Goal: Task Accomplishment & Management: Use online tool/utility

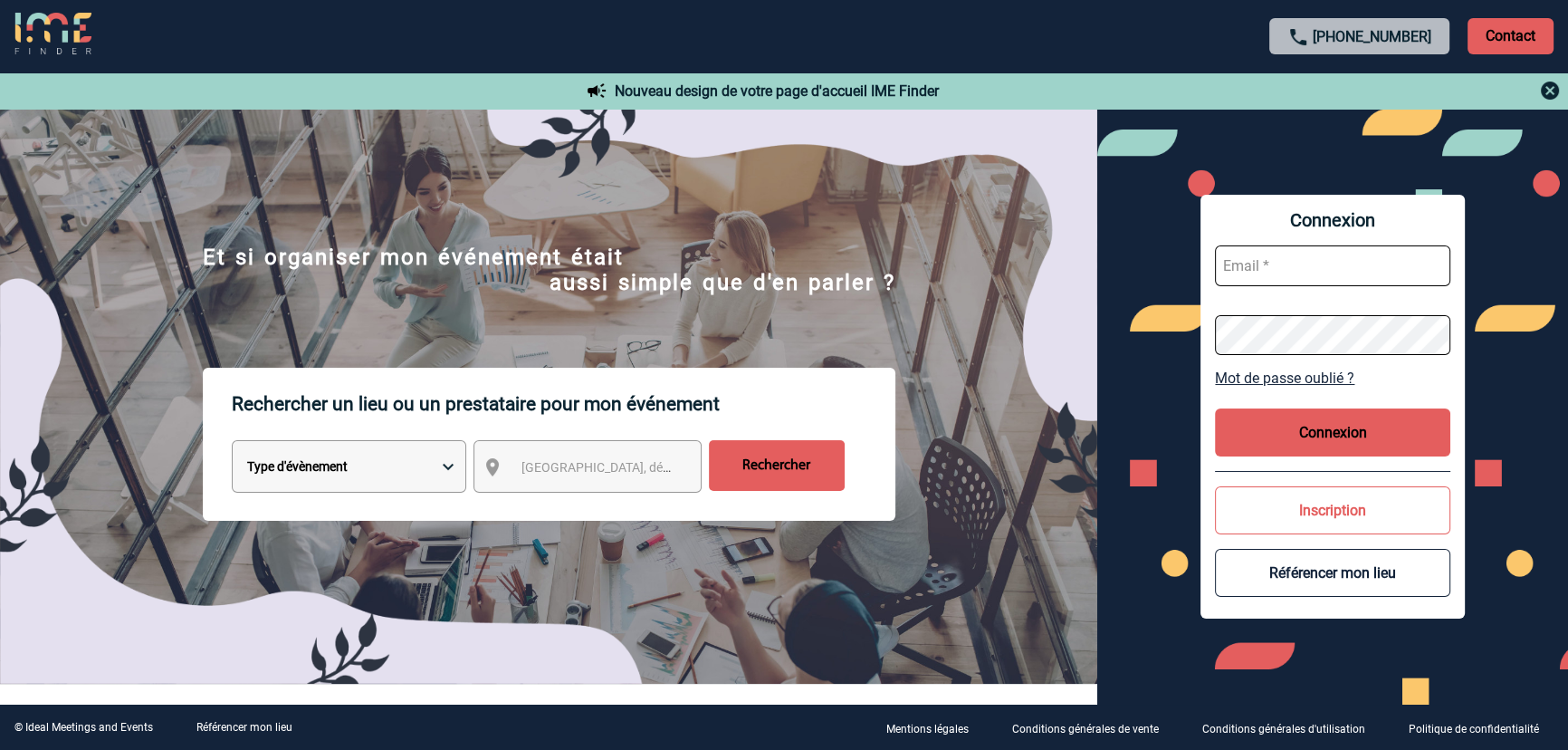
type input "[EMAIL_ADDRESS][DOMAIN_NAME]"
click at [1296, 426] on button "Connexion" at bounding box center [1333, 433] width 235 height 48
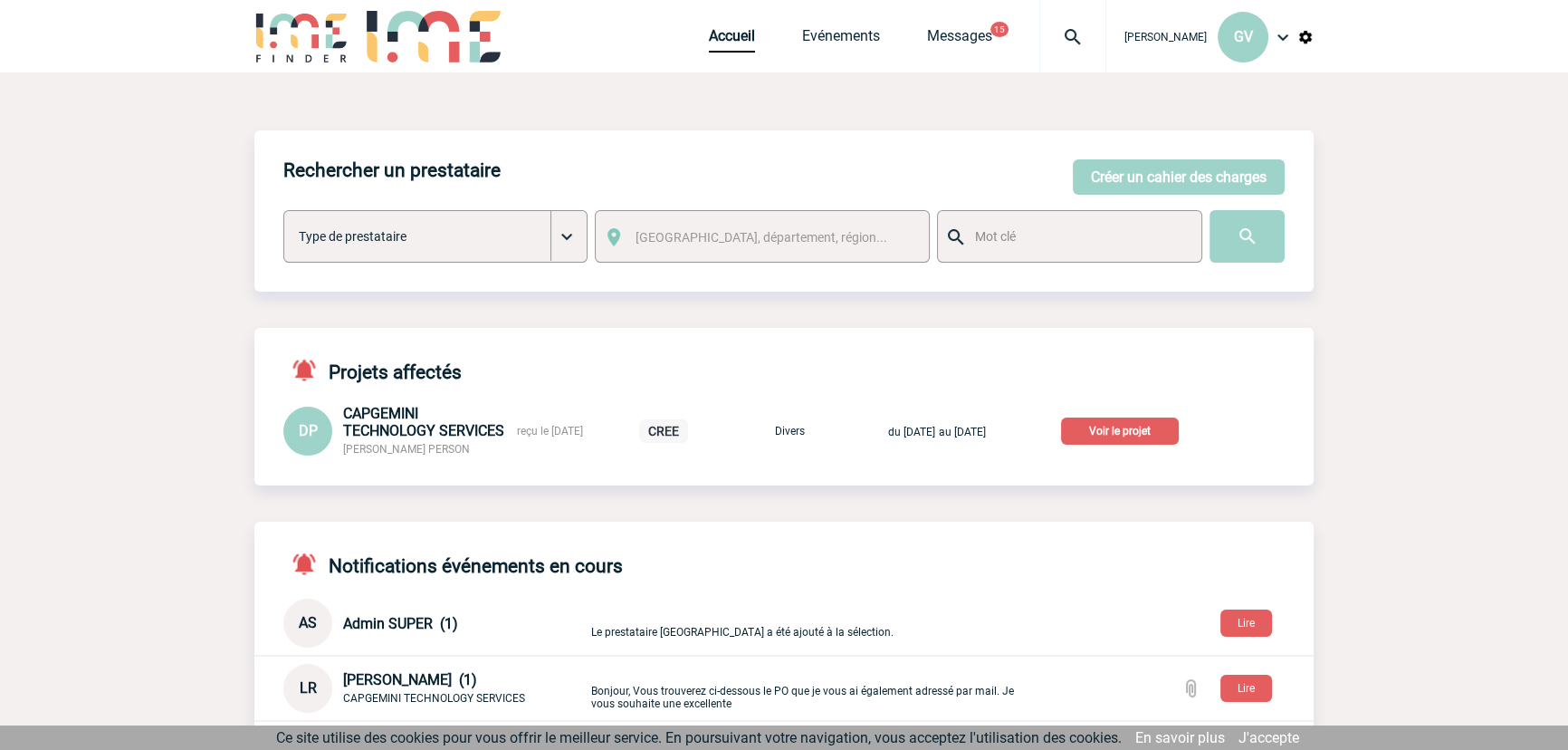
click at [1159, 434] on p "Voir le projet" at bounding box center [1119, 430] width 118 height 27
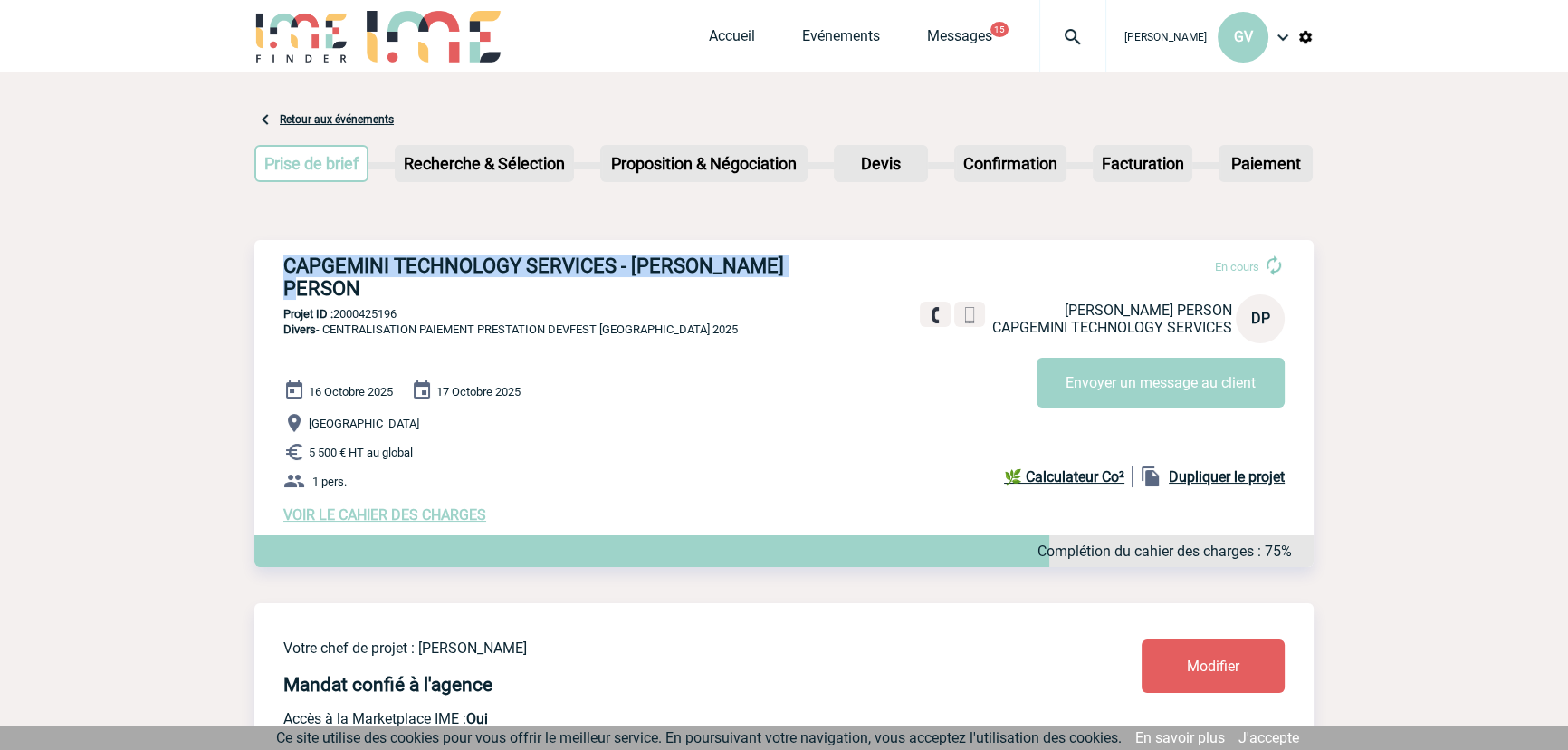
drag, startPoint x: 285, startPoint y: 268, endPoint x: 795, endPoint y: 265, distance: 510.0
click at [795, 265] on h3 "CAPGEMINI TECHNOLOGY SERVICES - Delphine PERSON" at bounding box center [555, 277] width 543 height 45
copy h3 "CAPGEMINI TECHNOLOGY SERVICES - Delphine PERSON"
click at [388, 307] on p "Projet ID : 2000425196" at bounding box center [784, 313] width 1059 height 14
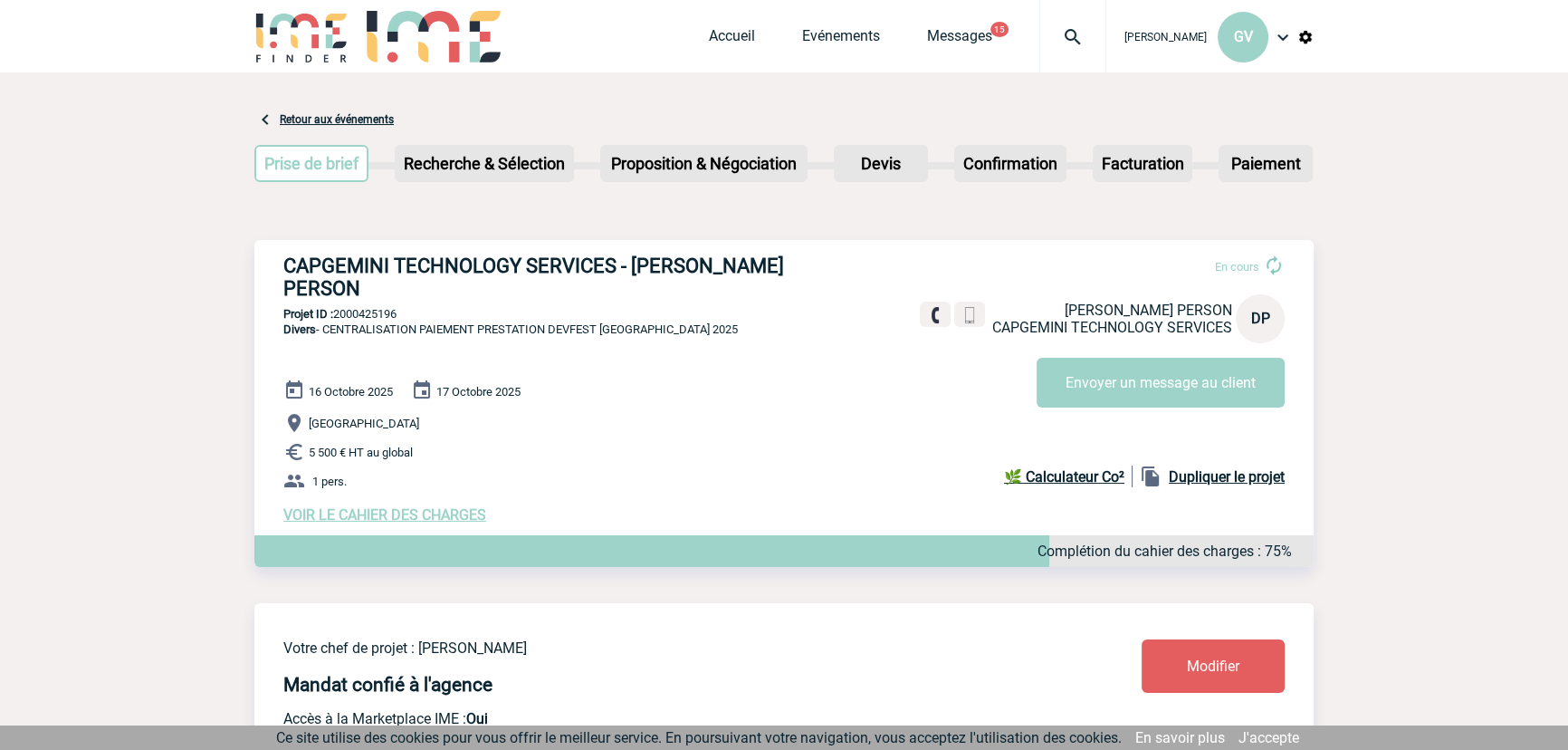
copy p "2000425196"
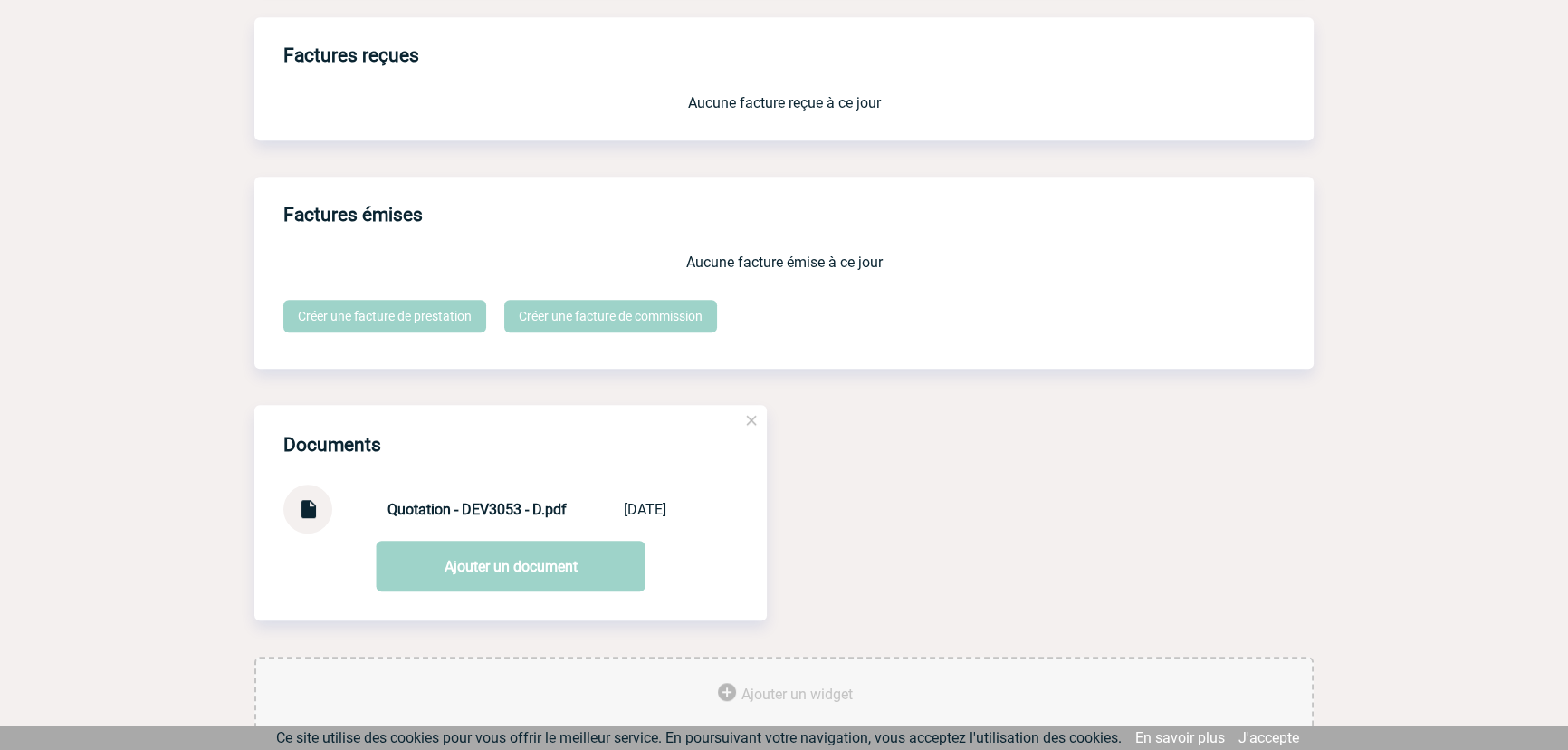
scroll to position [1549, 0]
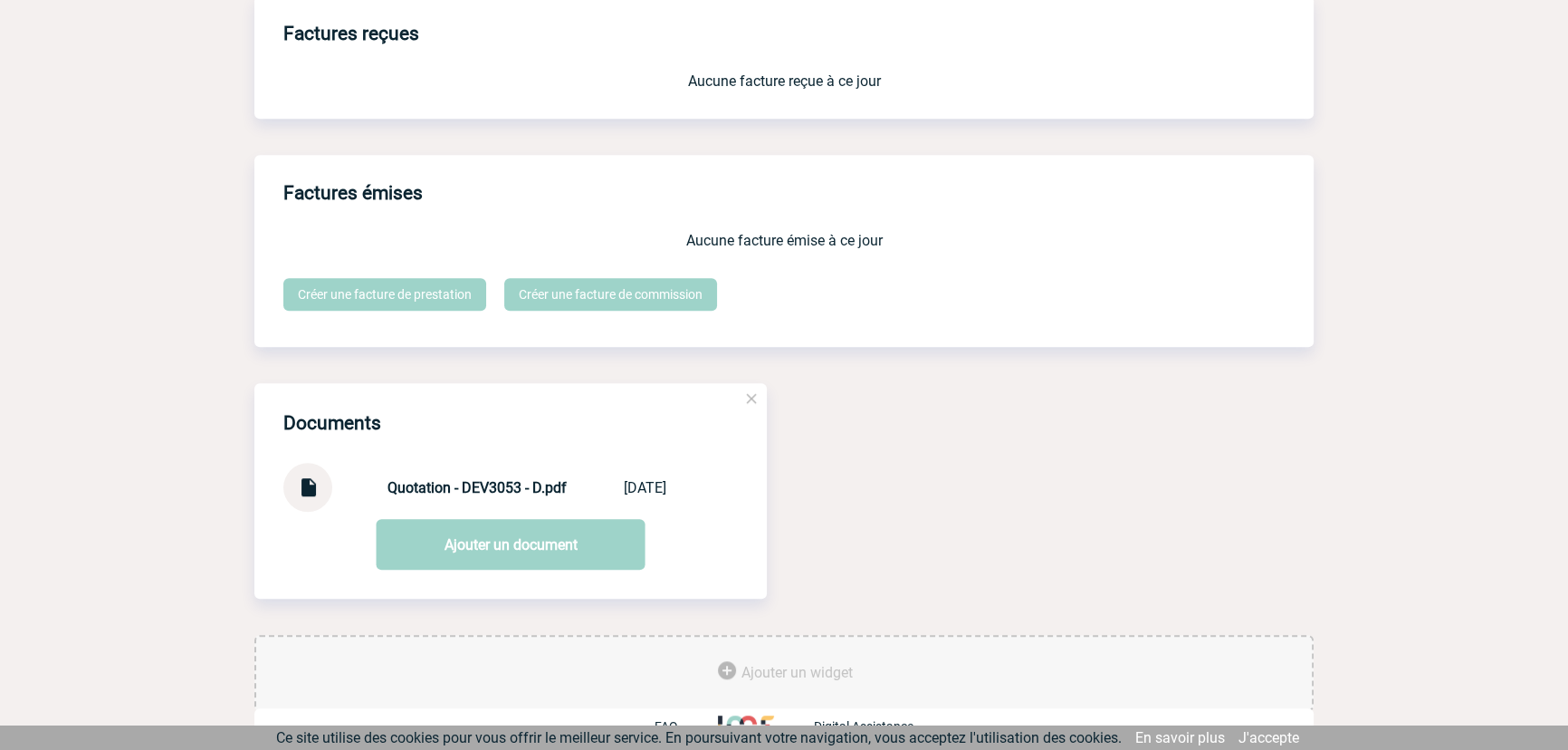
click at [1222, 531] on div "Documents Quotation - DEV3053 - D.pdf Quotation - DEV... 21/08/2025 Ajouter un …" at bounding box center [784, 509] width 1059 height 252
click at [319, 478] on img at bounding box center [307, 480] width 23 height 35
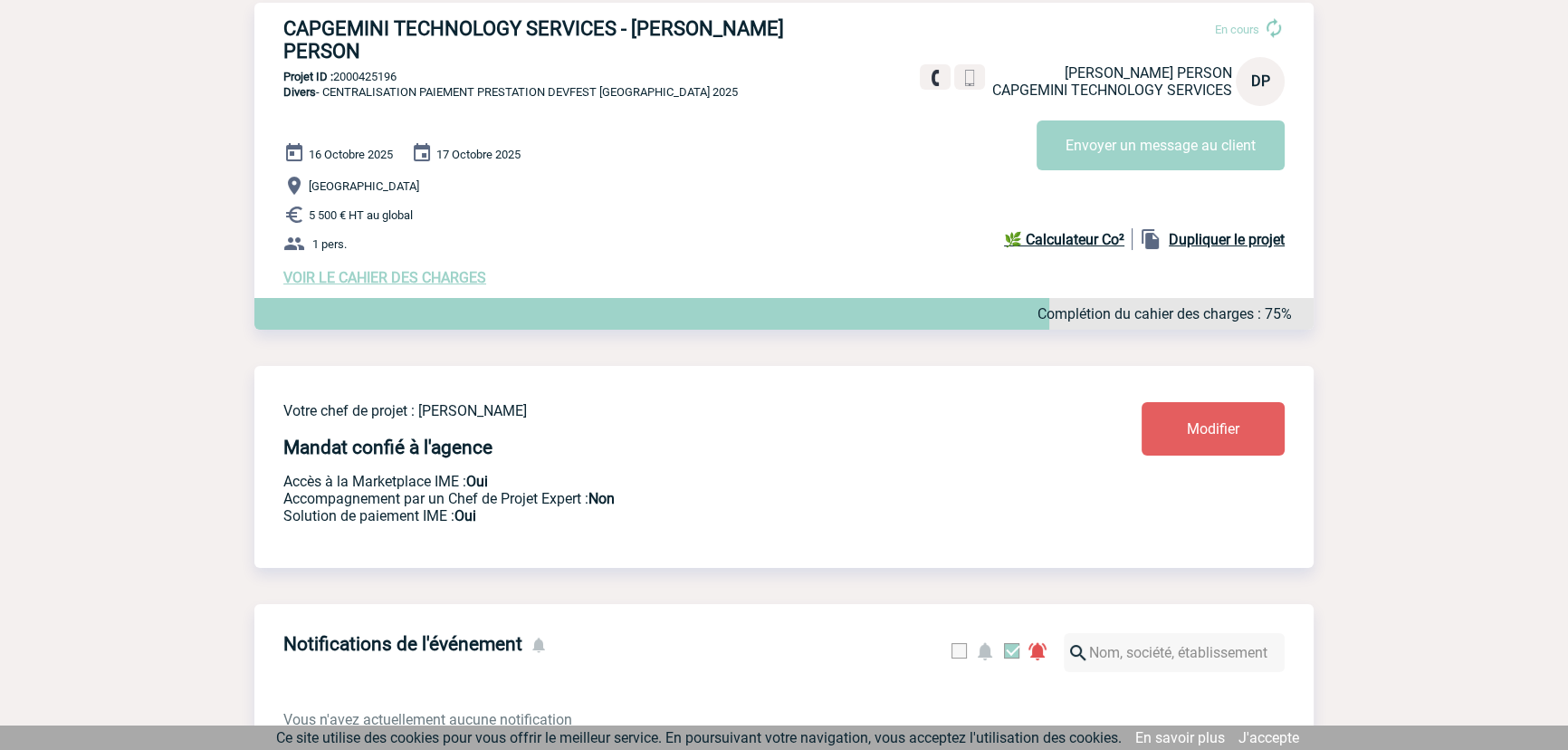
scroll to position [232, 0]
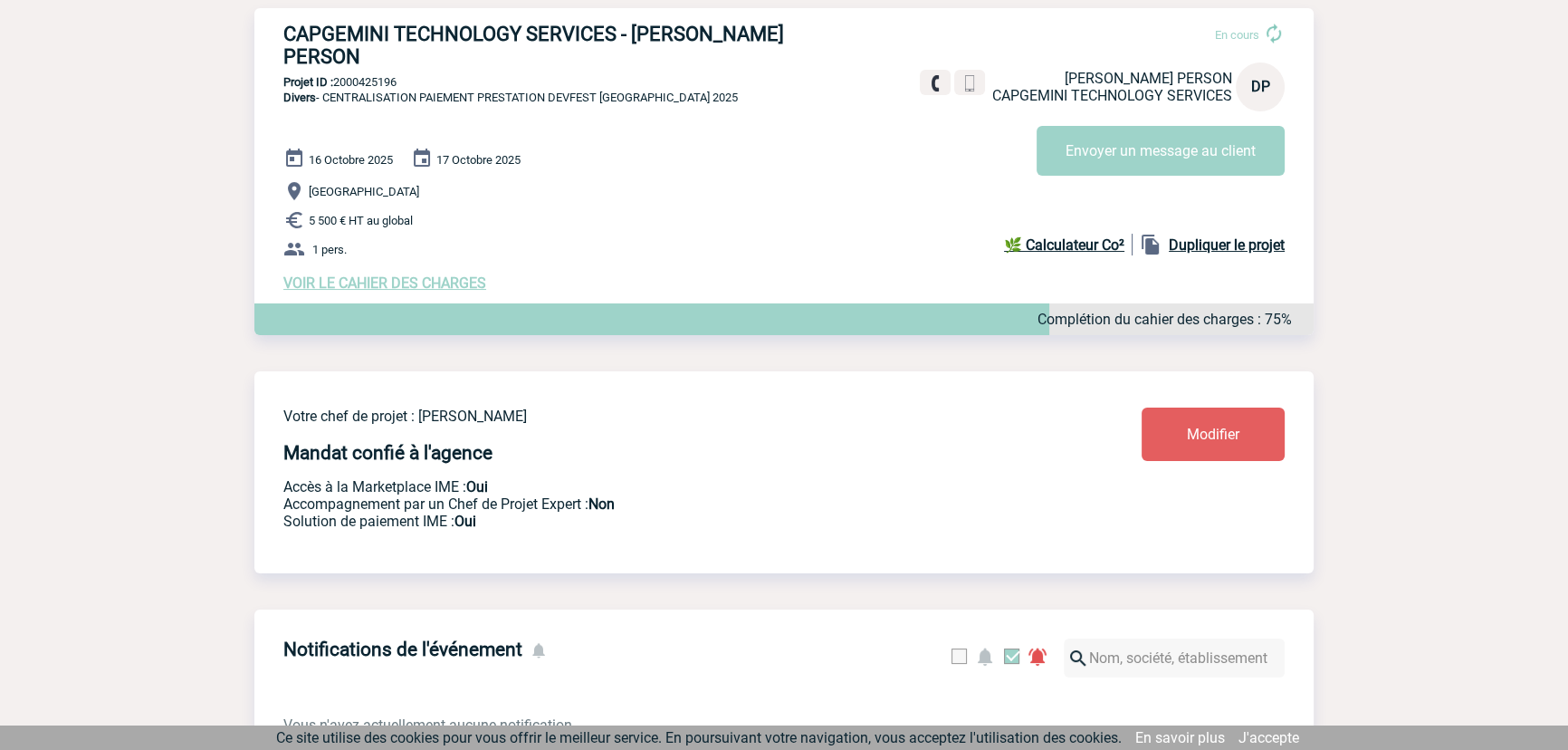
click at [384, 75] on p "Projet ID : 2000425196" at bounding box center [784, 82] width 1059 height 14
copy p "2000425196"
drag, startPoint x: 143, startPoint y: 262, endPoint x: 132, endPoint y: 259, distance: 11.4
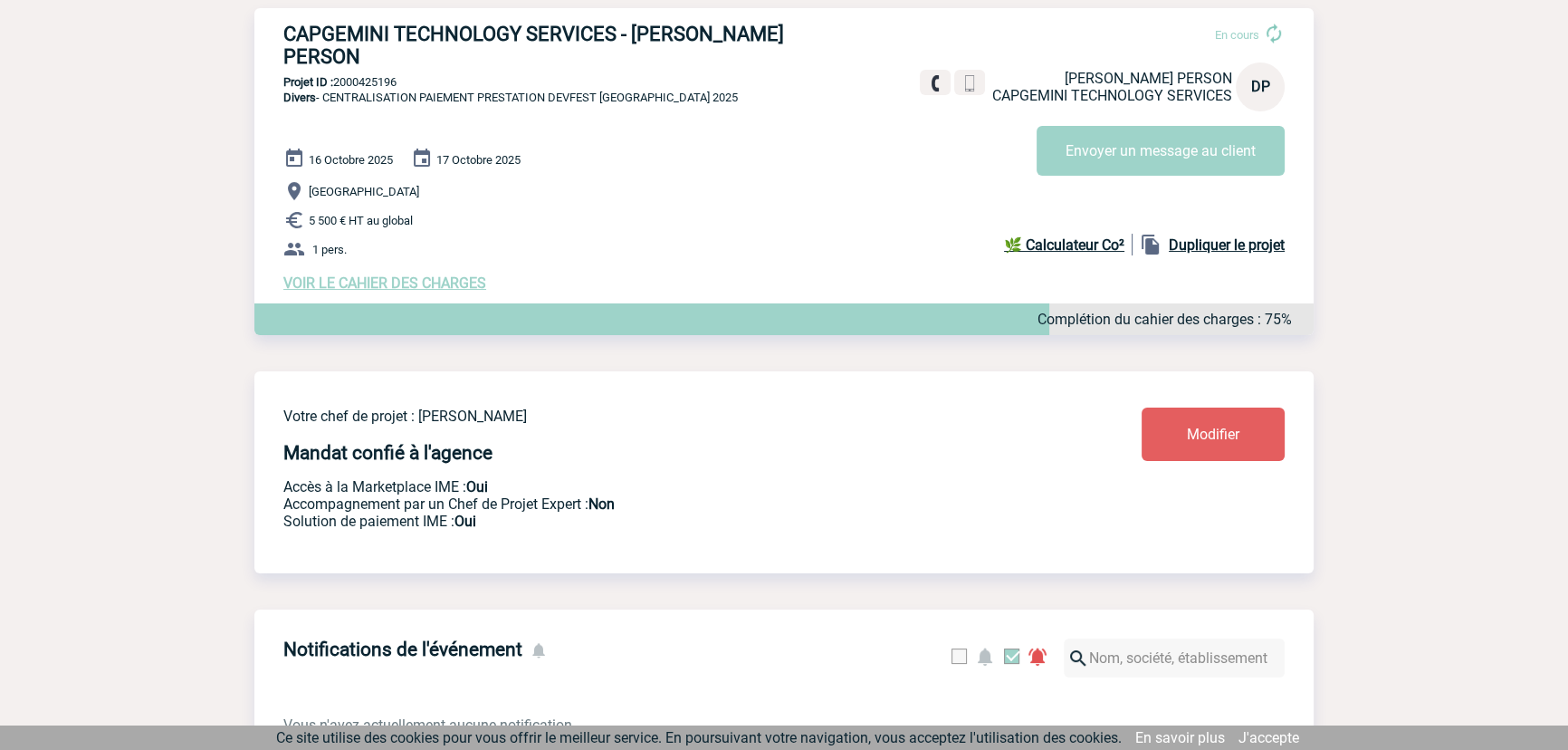
click at [390, 75] on p "Projet ID : 2000425196" at bounding box center [784, 82] width 1059 height 14
copy p "2000425196"
